Goal: Information Seeking & Learning: Learn about a topic

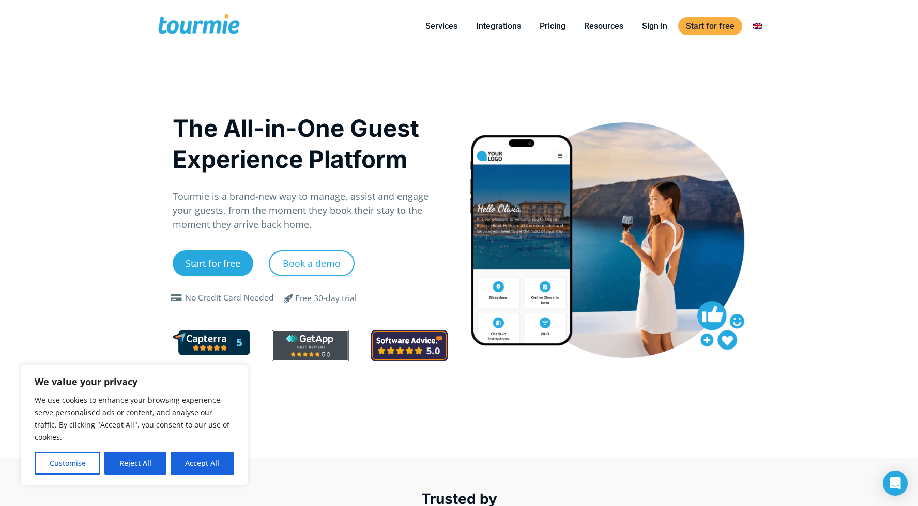
drag, startPoint x: 192, startPoint y: 465, endPoint x: 241, endPoint y: 454, distance: 50.3
click at [192, 464] on button "Accept All" at bounding box center [203, 463] width 64 height 23
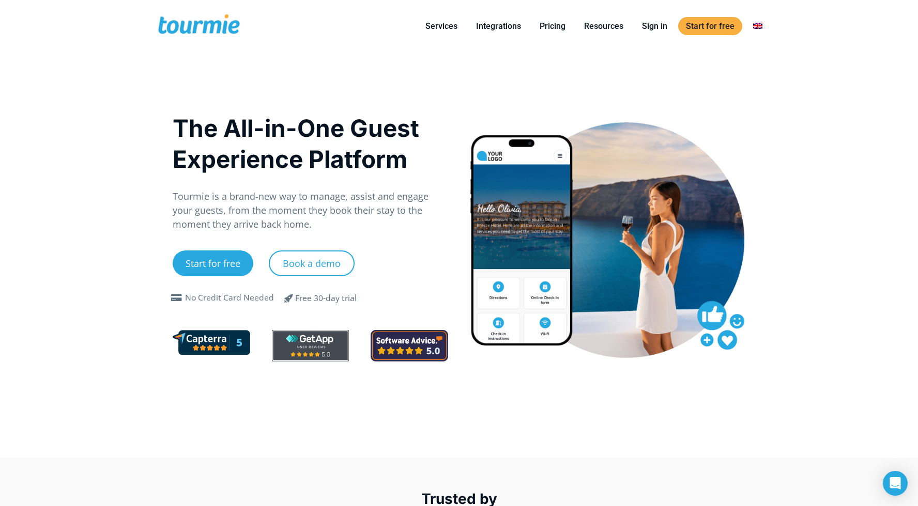
checkbox input "true"
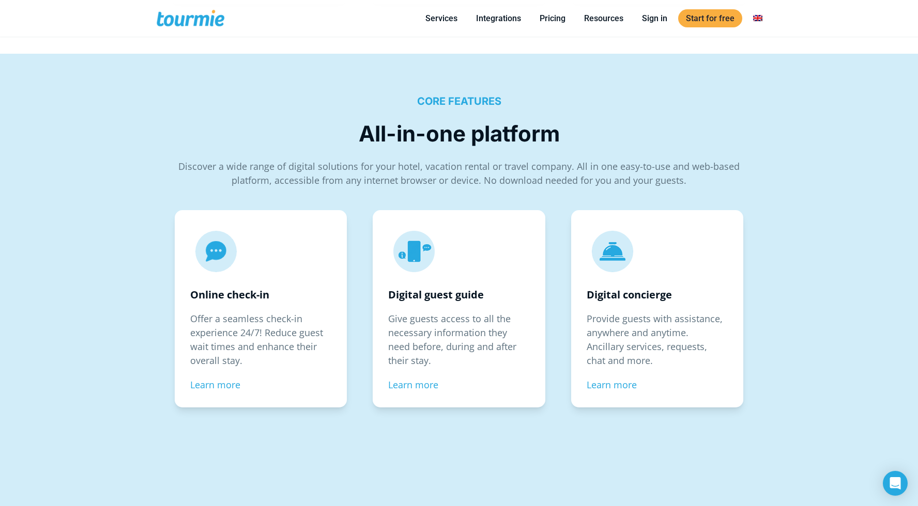
scroll to position [1413, 0]
drag, startPoint x: 609, startPoint y: 385, endPoint x: 618, endPoint y: 381, distance: 9.5
click at [609, 385] on link "Learn more" at bounding box center [612, 384] width 50 height 12
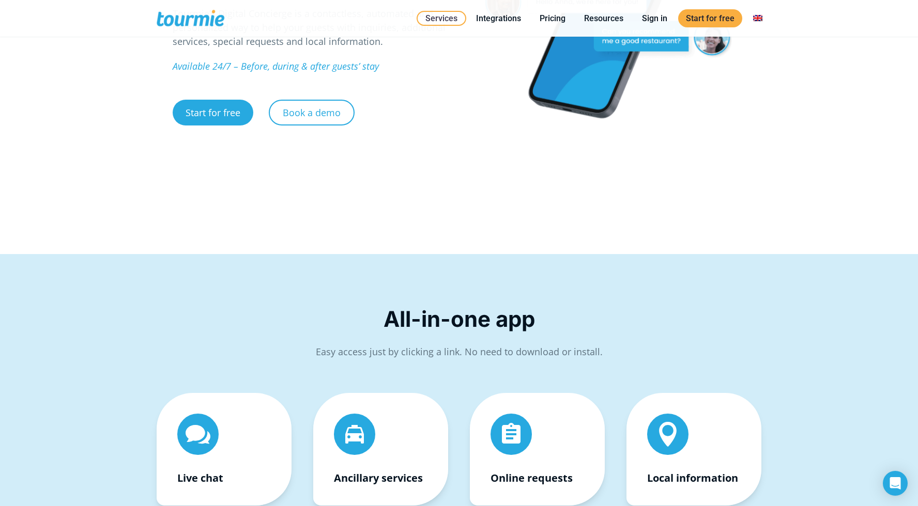
scroll to position [74, 0]
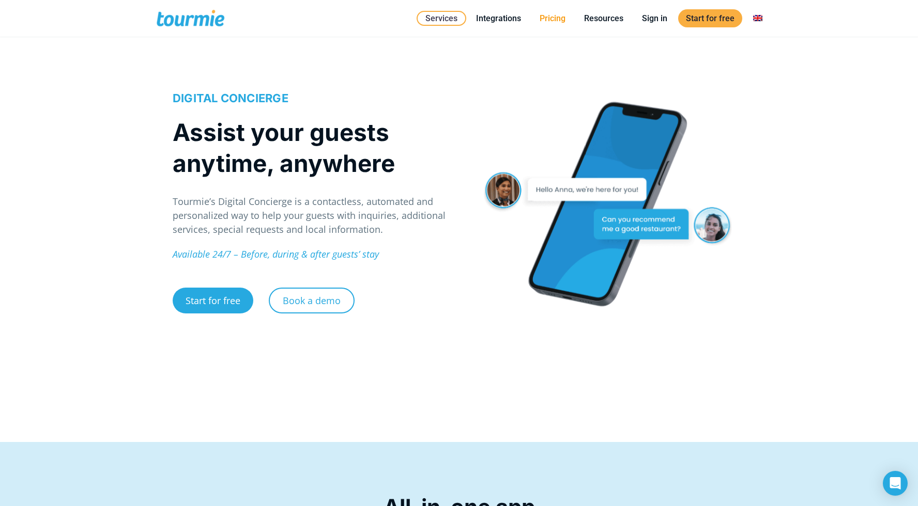
click at [553, 14] on link "Pricing" at bounding box center [552, 18] width 41 height 13
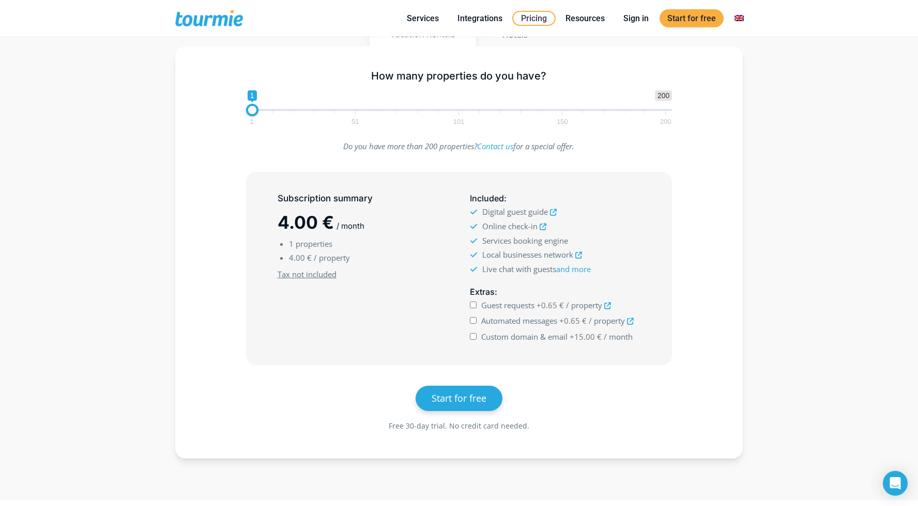
scroll to position [144, 0]
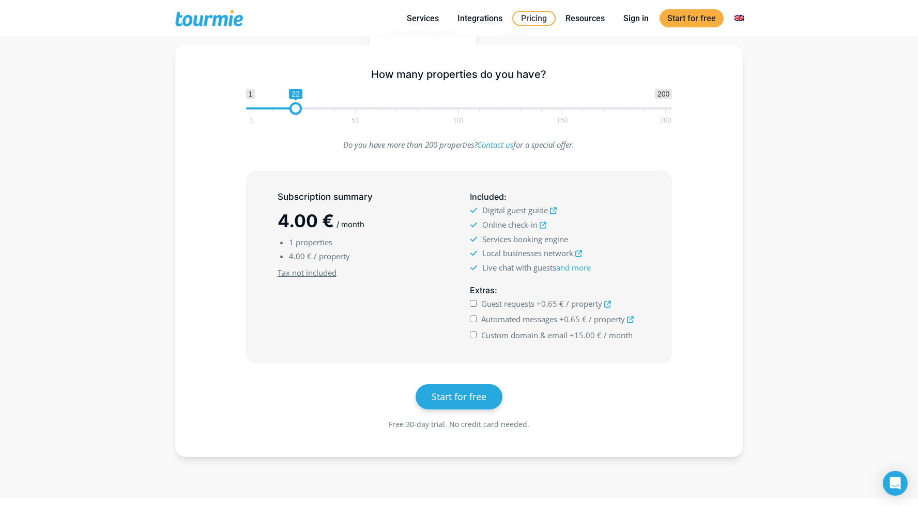
type input "15"
drag, startPoint x: 253, startPoint y: 111, endPoint x: 282, endPoint y: 110, distance: 29.0
click at [282, 110] on span at bounding box center [281, 108] width 12 height 12
click at [580, 253] on icon at bounding box center [578, 254] width 7 height 7
click at [545, 224] on icon at bounding box center [543, 225] width 7 height 7
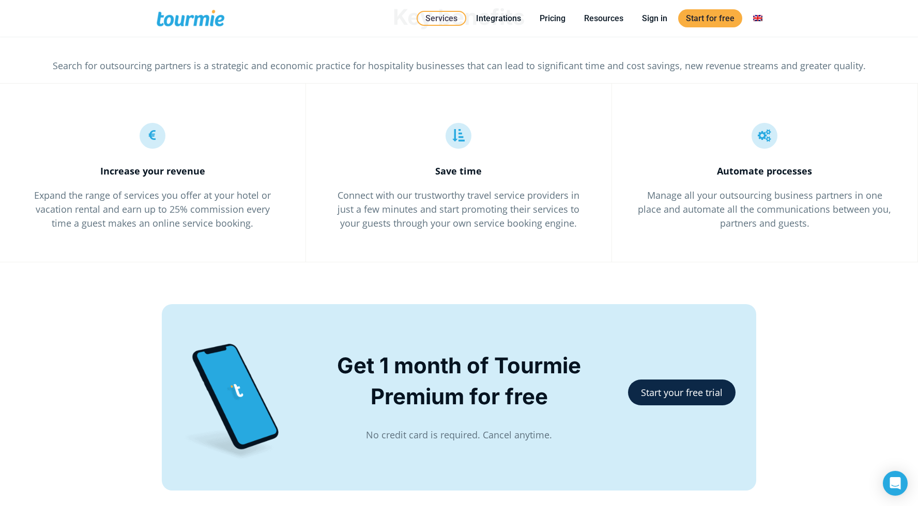
scroll to position [1836, 0]
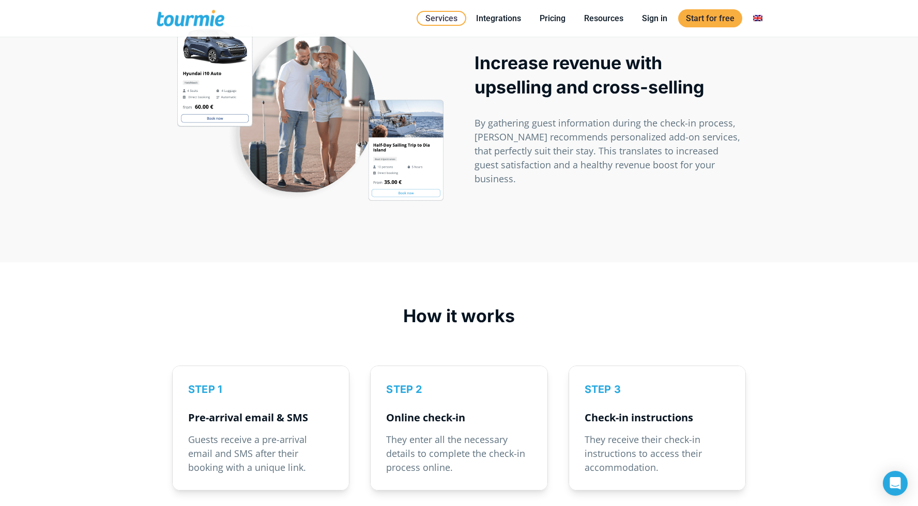
scroll to position [914, 0]
